Goal: Information Seeking & Learning: Learn about a topic

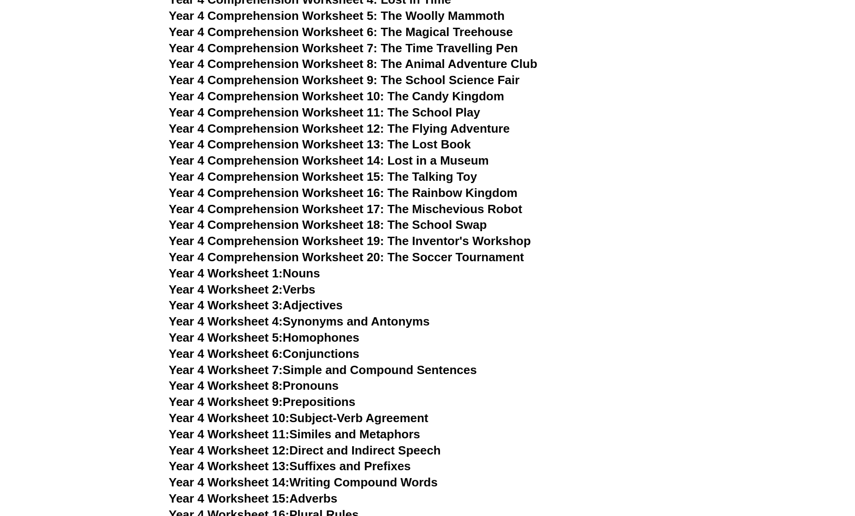
scroll to position [3425, 0]
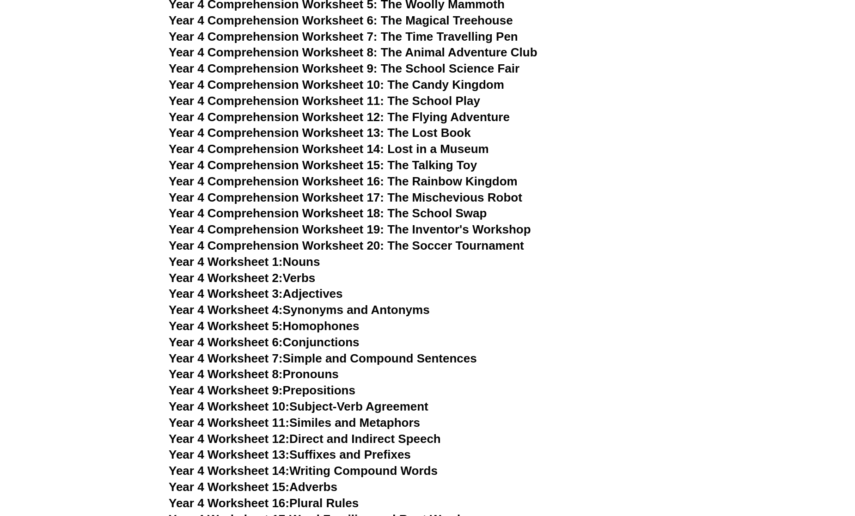
click at [275, 261] on span "Year 4 Worksheet 1:" at bounding box center [226, 262] width 114 height 14
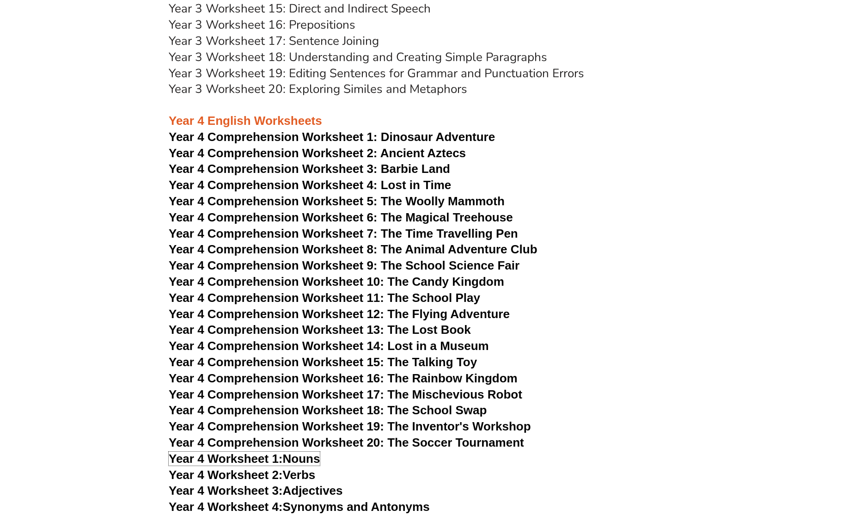
scroll to position [3217, 0]
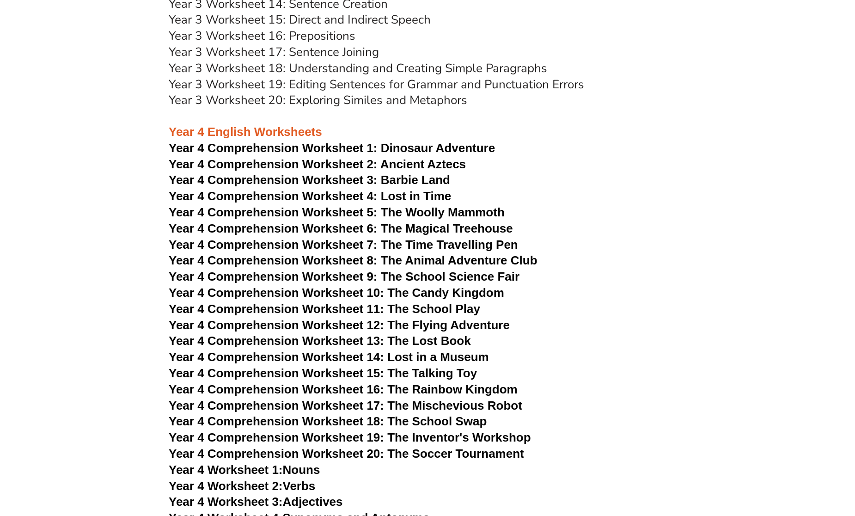
click at [415, 148] on span "Dinosaur Adventure" at bounding box center [438, 148] width 114 height 14
click at [347, 182] on span "Year 4 Comprehension Worksheet 3: Barbie Land" at bounding box center [309, 180] width 281 height 14
click at [303, 162] on span "Year 4 Comprehension Worksheet 2: Ancient Aztecs" at bounding box center [317, 164] width 297 height 14
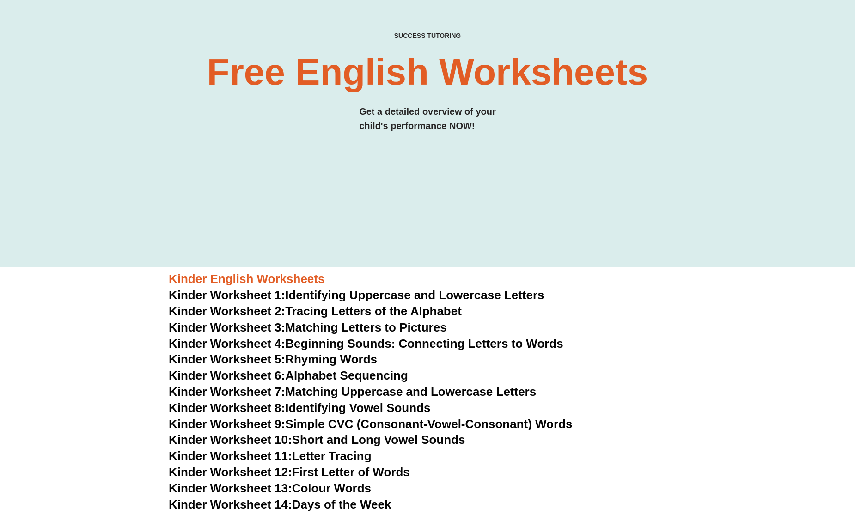
scroll to position [0, 0]
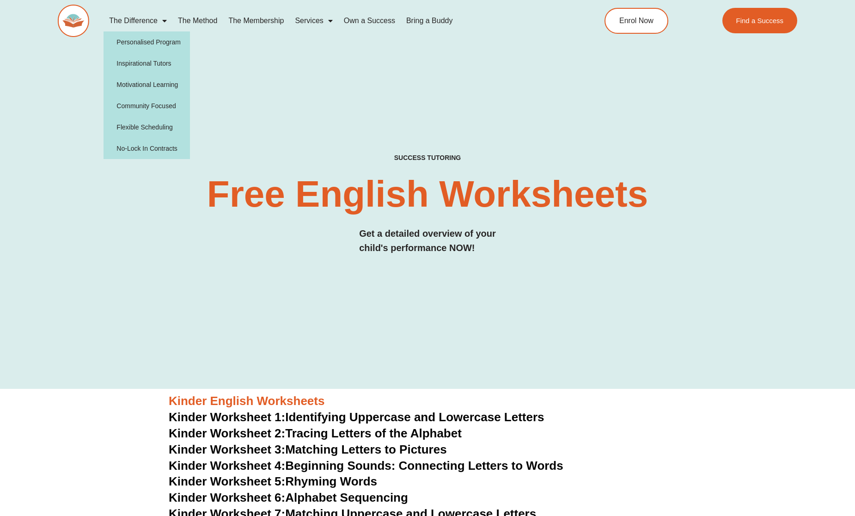
click at [131, 22] on link "The Difference" at bounding box center [138, 20] width 69 height 21
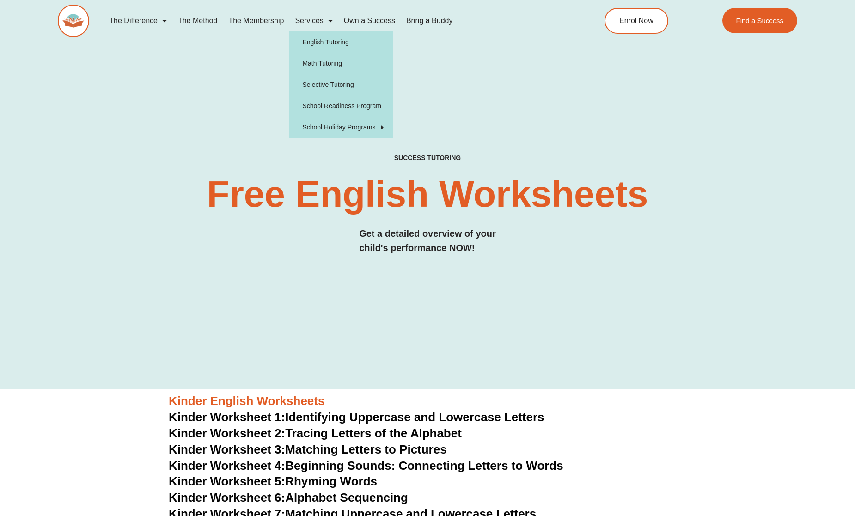
click at [311, 20] on link "Services" at bounding box center [313, 20] width 49 height 21
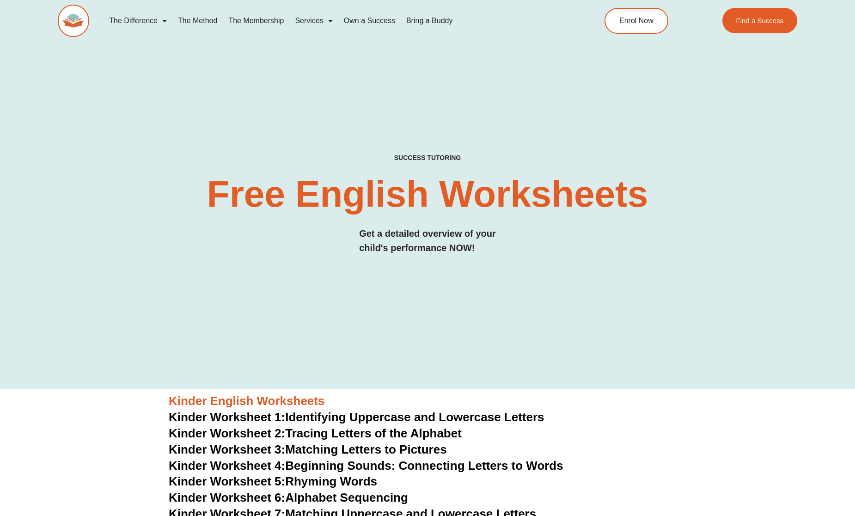
click at [321, 18] on link "Services" at bounding box center [313, 20] width 49 height 21
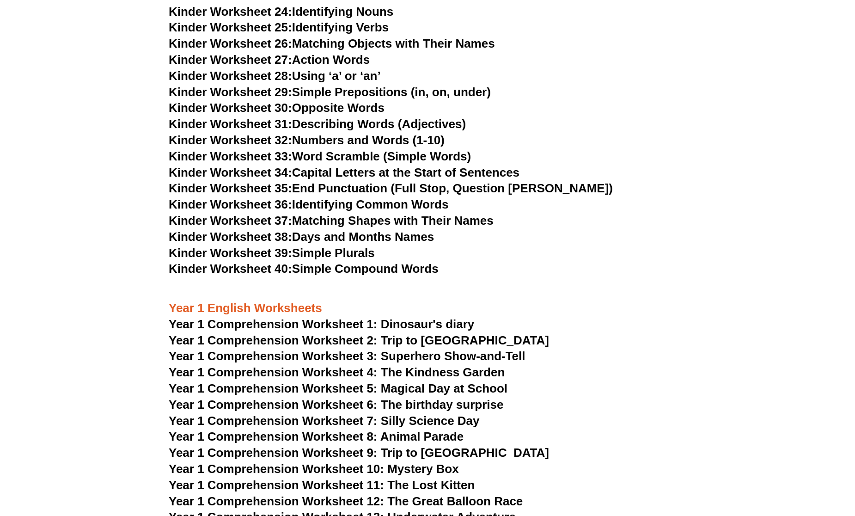
scroll to position [948, 0]
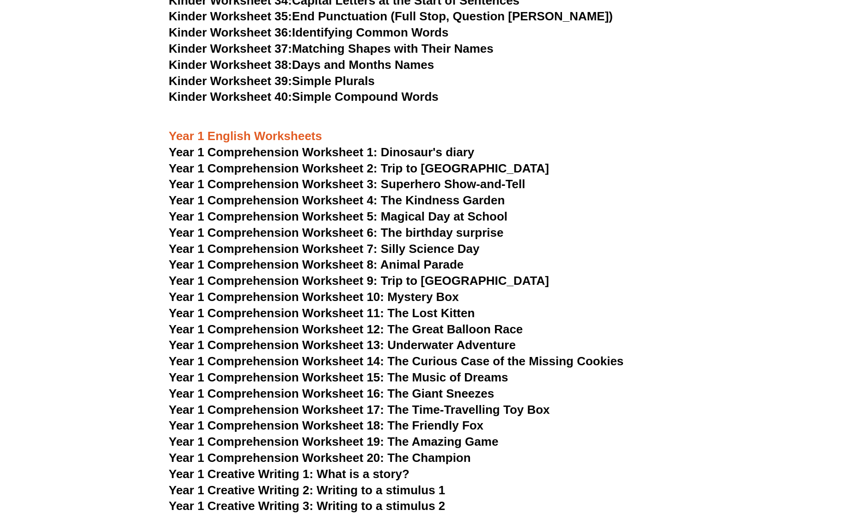
click at [360, 153] on span "Year 1 Comprehension Worksheet 1: Dinosaur's diary" at bounding box center [322, 152] width 306 height 14
click at [422, 171] on span "Year 1 Comprehension Worksheet 2: Trip to [GEOGRAPHIC_DATA]" at bounding box center [359, 168] width 380 height 14
click at [424, 184] on span "Year 1 Comprehension Worksheet 3: Superhero Show-and-Tell" at bounding box center [347, 184] width 357 height 14
